Goal: Task Accomplishment & Management: Manage account settings

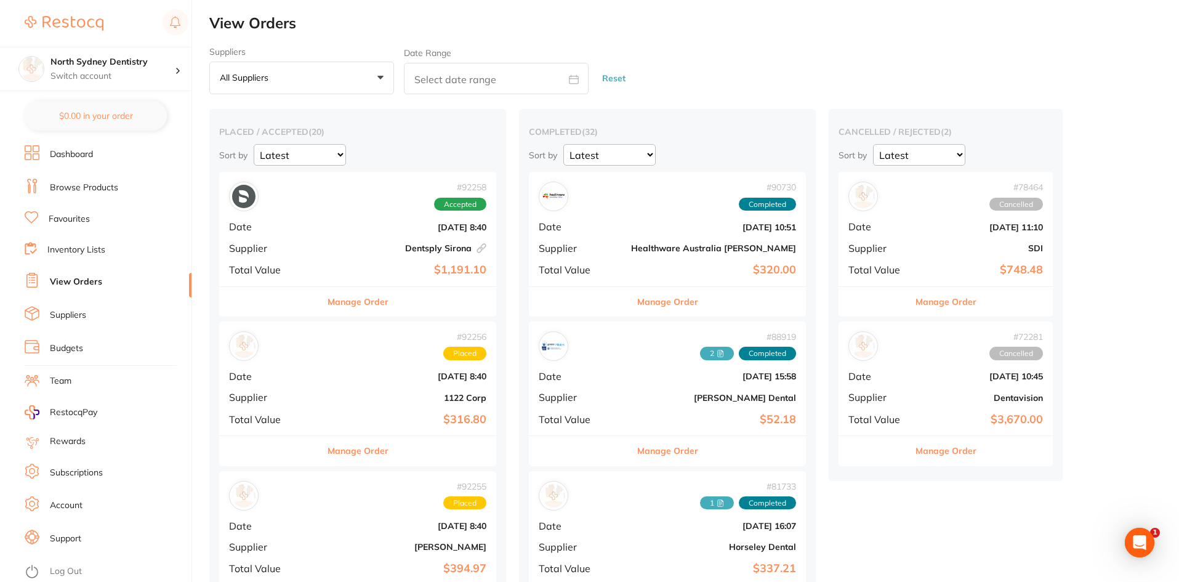
drag, startPoint x: 1068, startPoint y: 194, endPoint x: 1054, endPoint y: 108, distance: 87.3
click at [78, 79] on p "Switch account" at bounding box center [112, 76] width 124 height 12
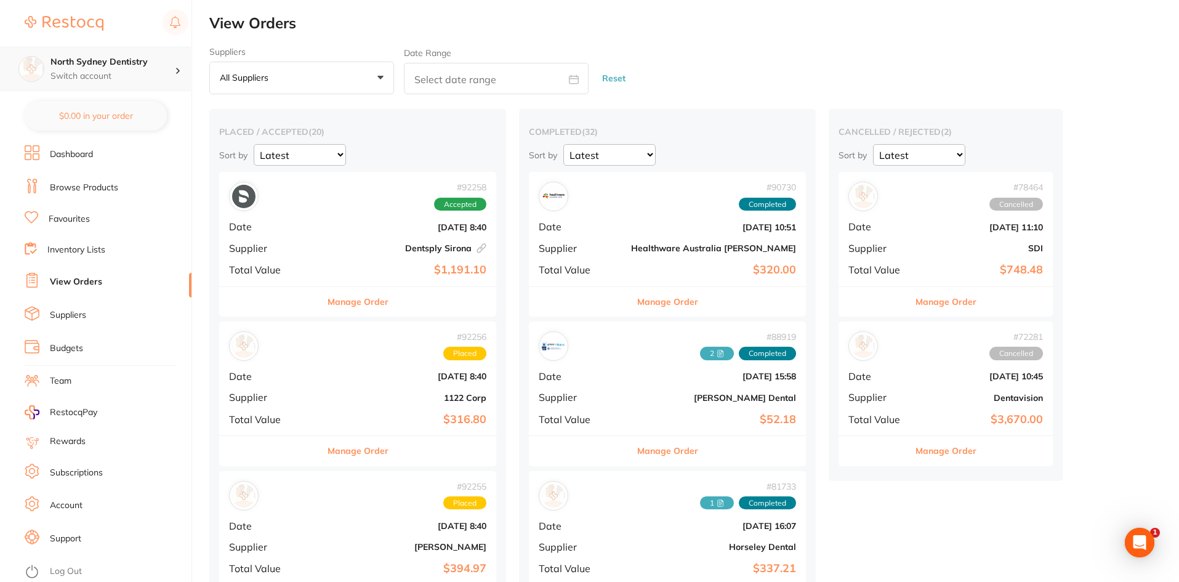
click at [91, 81] on p "Switch account" at bounding box center [112, 76] width 124 height 12
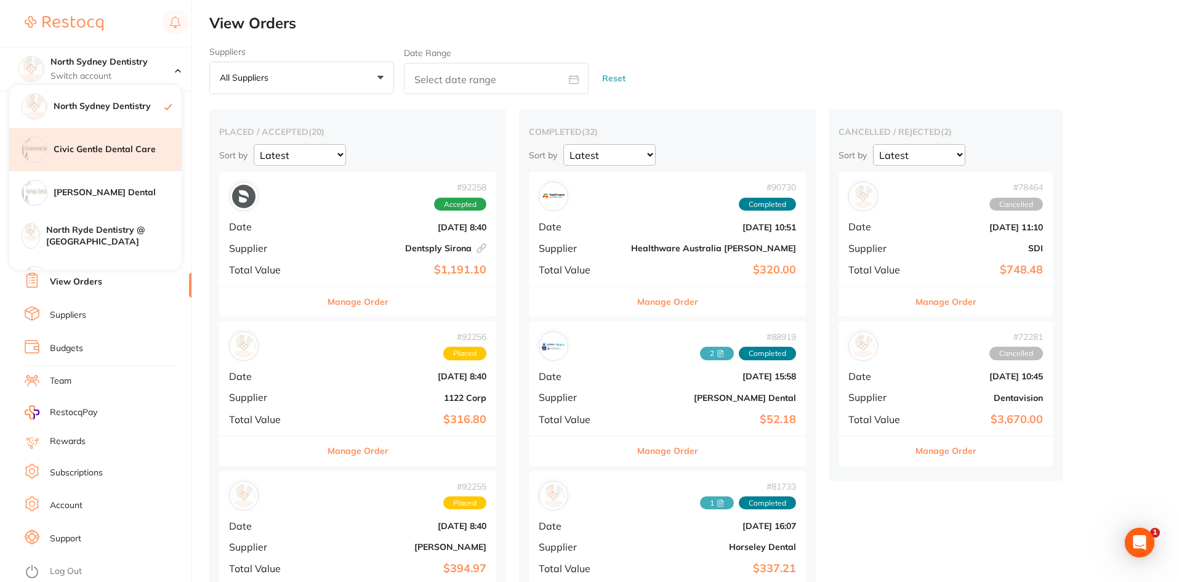
click at [103, 157] on div "Civic Gentle Dental Care" at bounding box center [95, 149] width 172 height 43
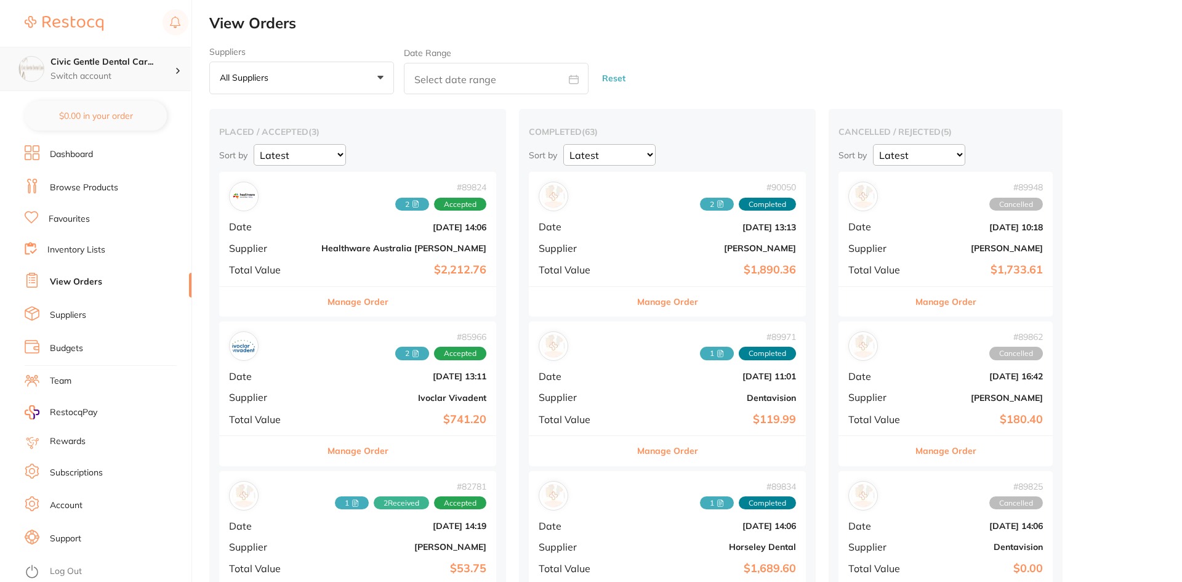
click at [85, 69] on div "Civic Gentle Dental Car... Switch account" at bounding box center [112, 69] width 124 height 26
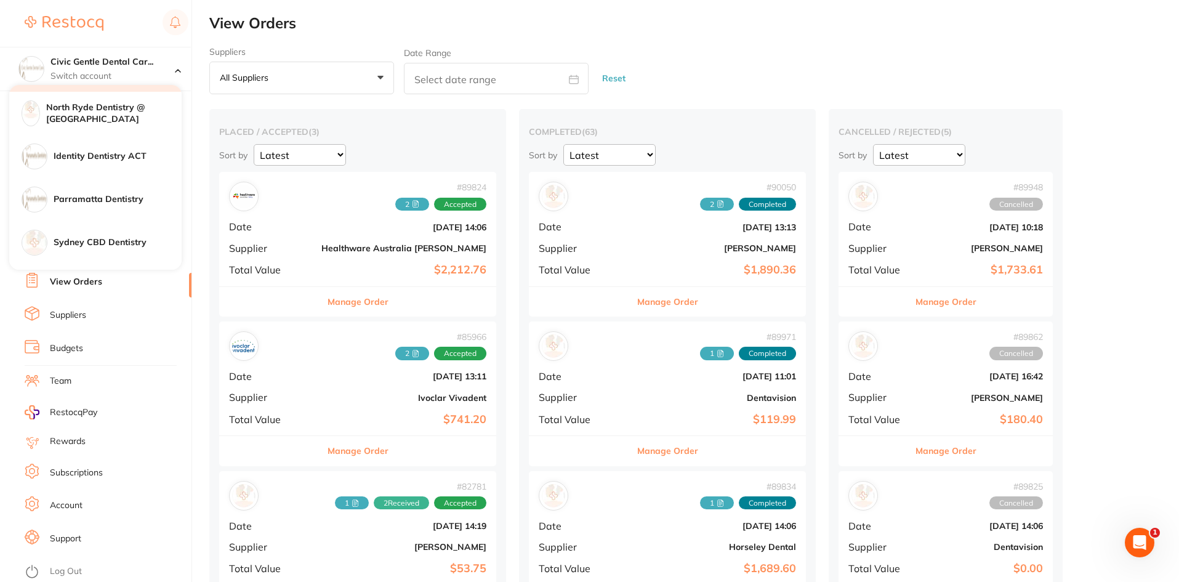
scroll to position [123, 0]
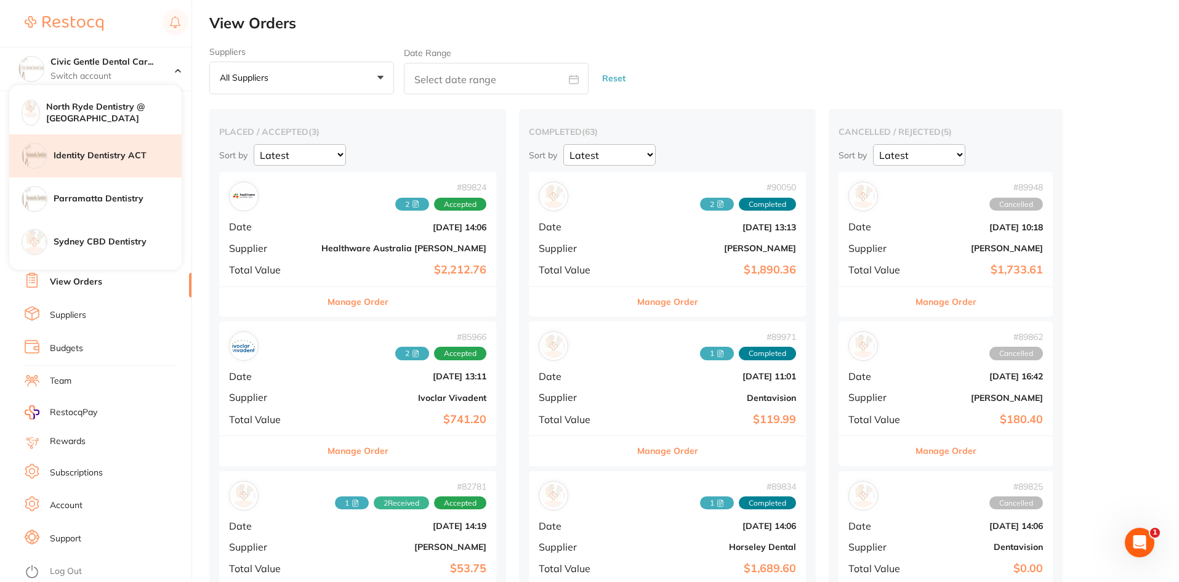
click at [90, 152] on h4 "Identity Dentistry ACT" at bounding box center [118, 156] width 128 height 12
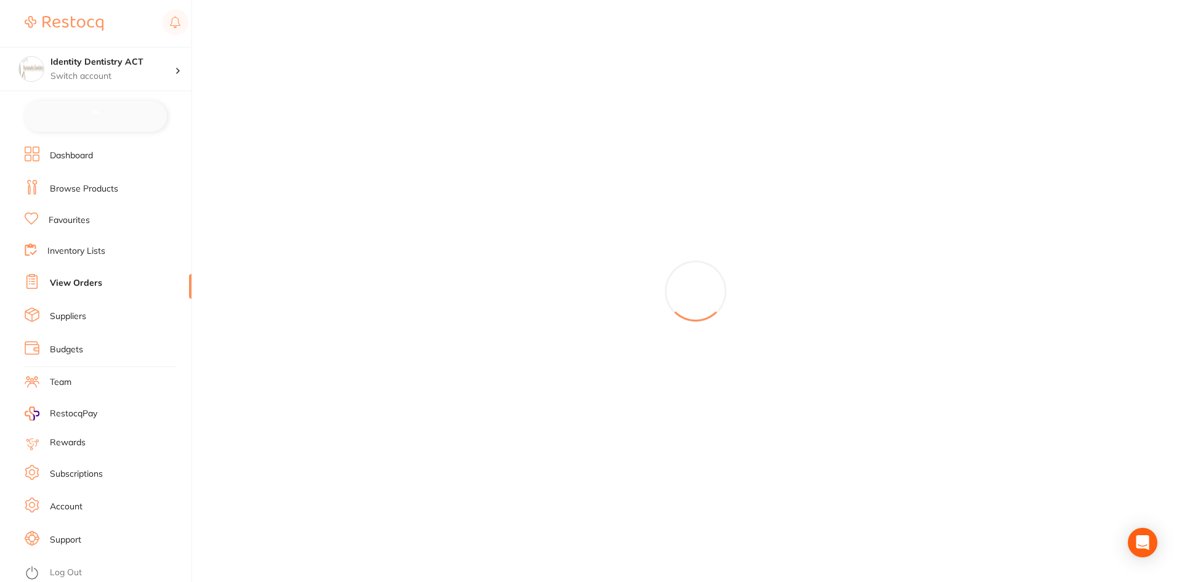
checkbox input "false"
